Goal: Find specific page/section: Find specific page/section

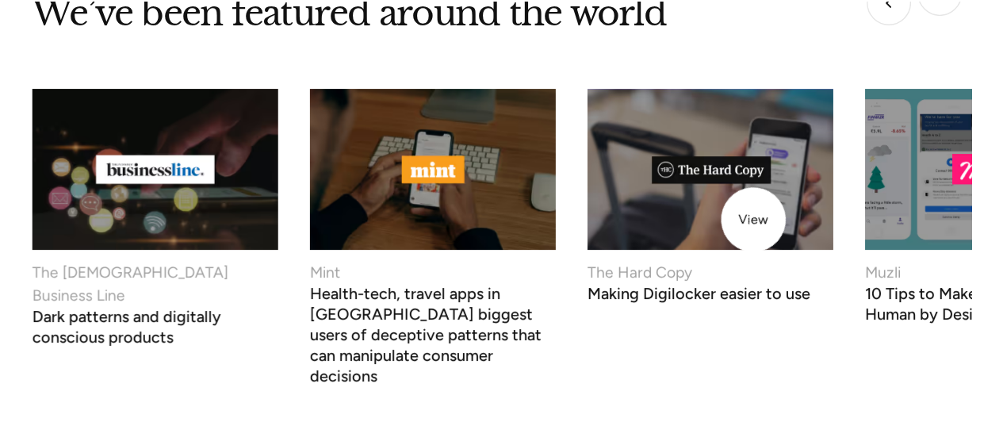
scroll to position [6584, 0]
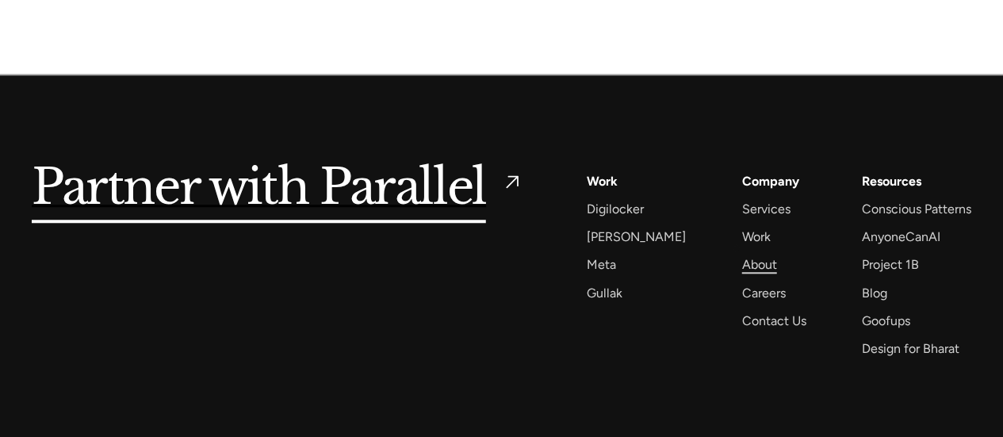
click at [742, 254] on div "About" at bounding box center [759, 264] width 35 height 21
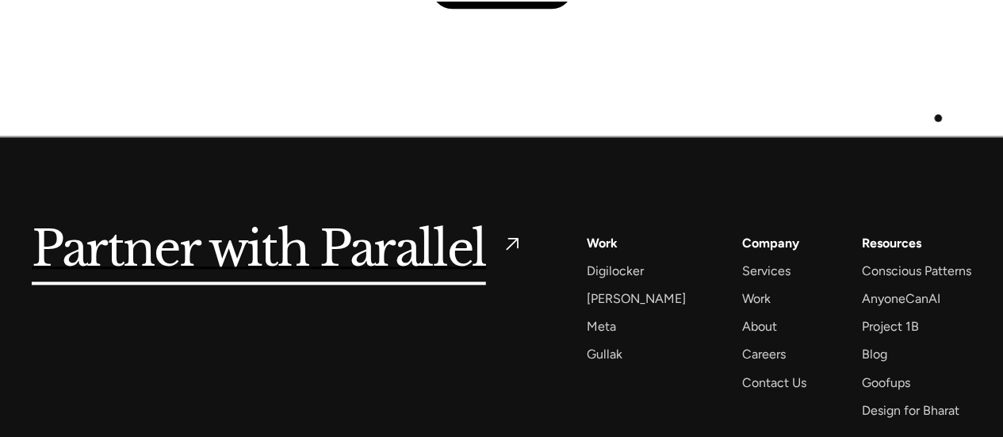
scroll to position [3883, 0]
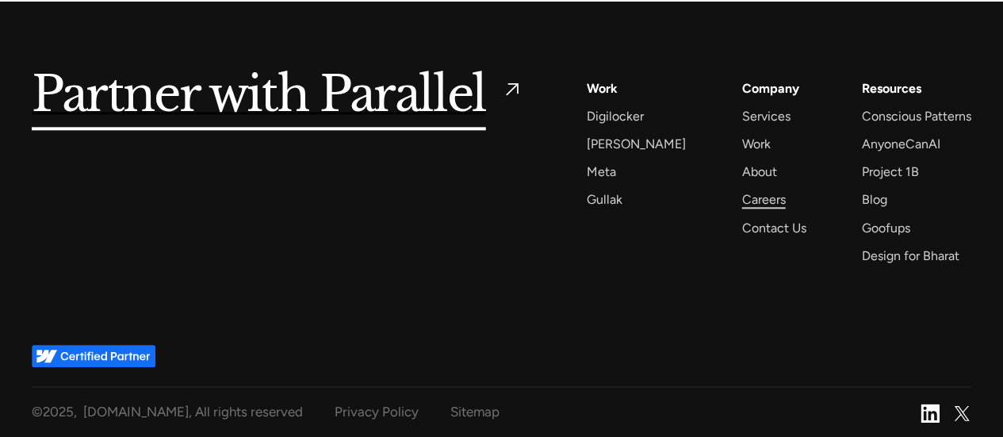
click at [742, 191] on div "Careers" at bounding box center [764, 199] width 44 height 21
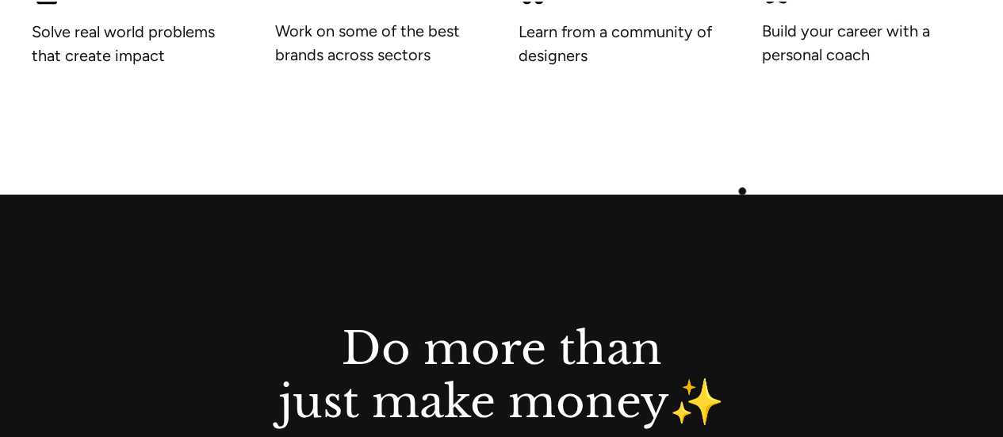
scroll to position [1269, 0]
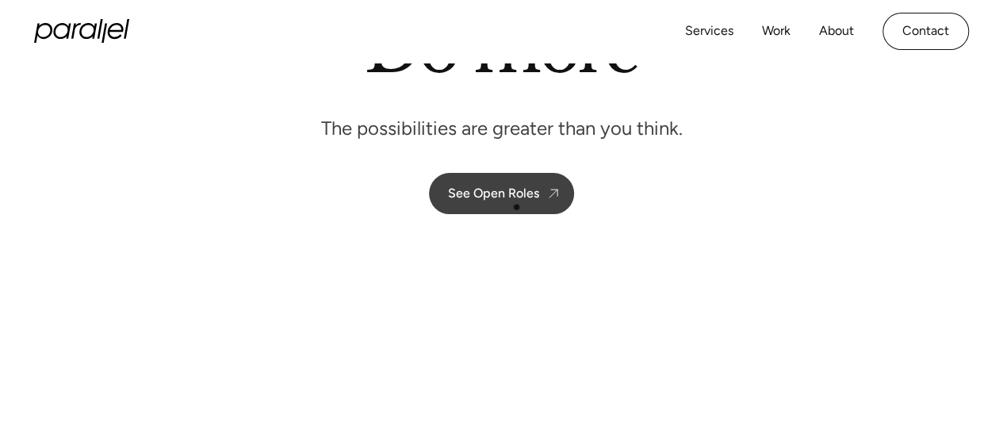
click at [519, 198] on div "See Open Roles" at bounding box center [493, 193] width 91 height 15
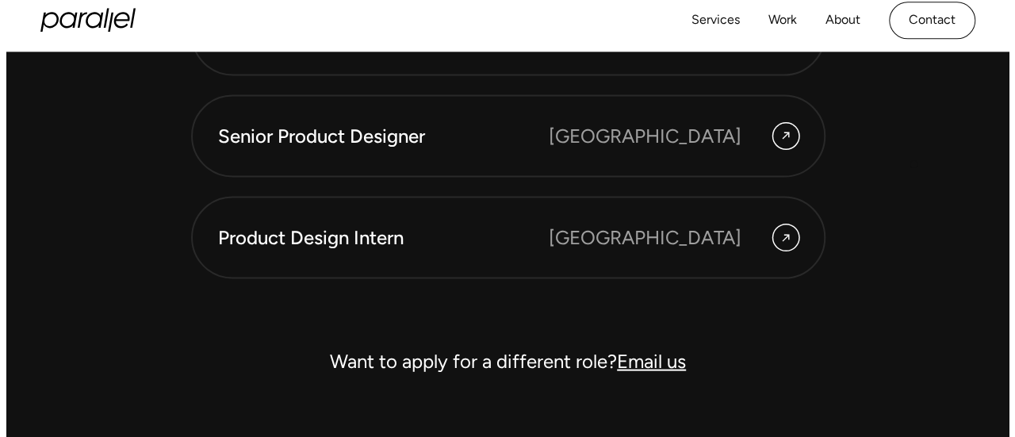
scroll to position [4430, 0]
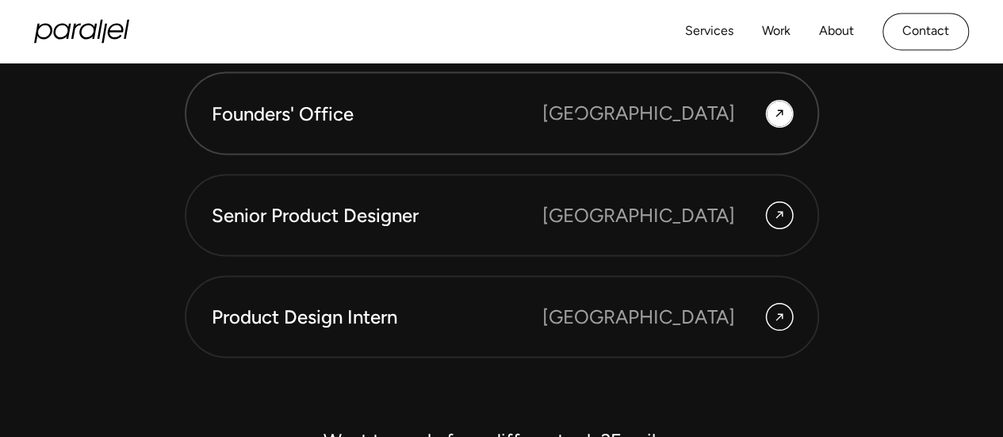
click at [543, 115] on div "Founders' Office" at bounding box center [377, 113] width 331 height 27
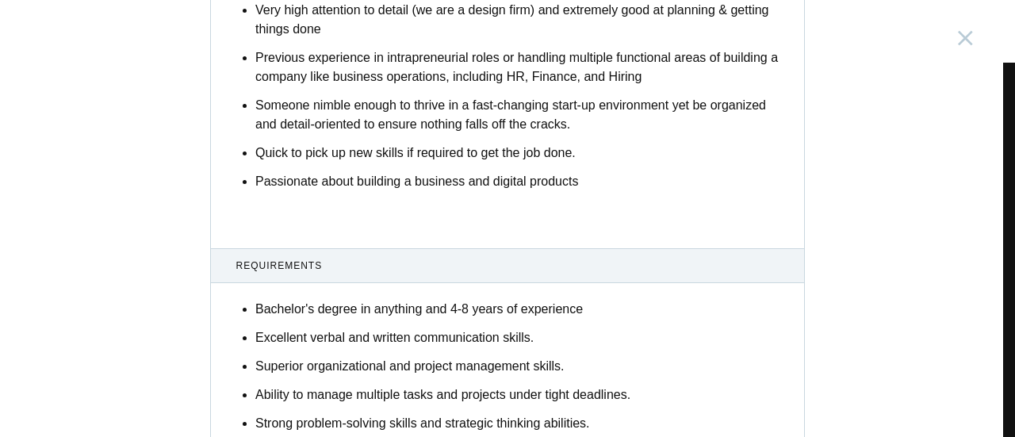
scroll to position [1077, 0]
